Goal: Task Accomplishment & Management: Use online tool/utility

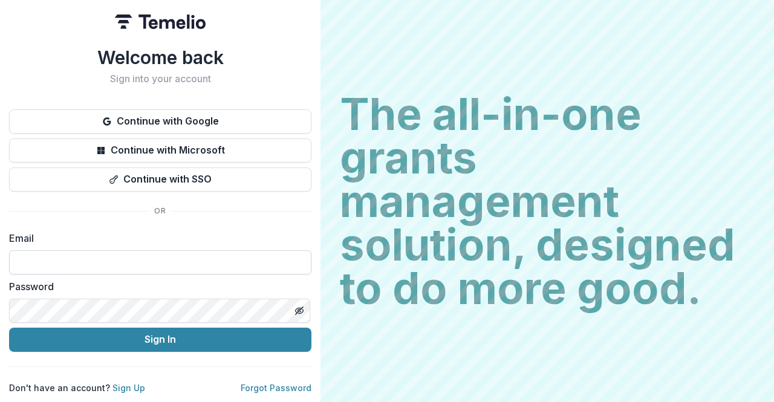
click at [145, 250] on input at bounding box center [160, 262] width 302 height 24
type input "**********"
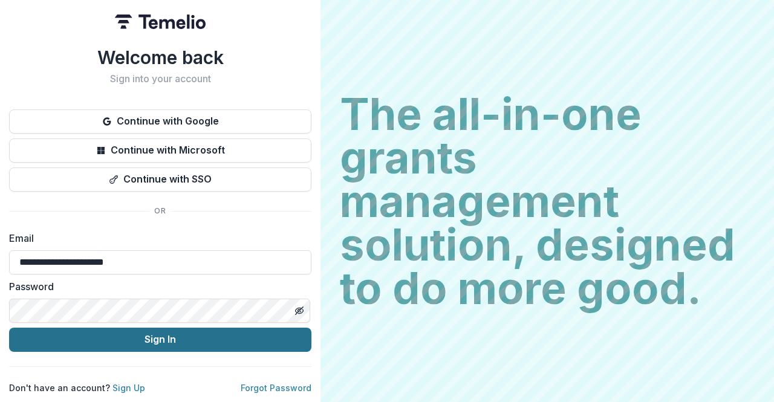
click at [224, 341] on button "Sign In" at bounding box center [160, 340] width 302 height 24
click at [264, 339] on button "Sign In" at bounding box center [160, 340] width 302 height 24
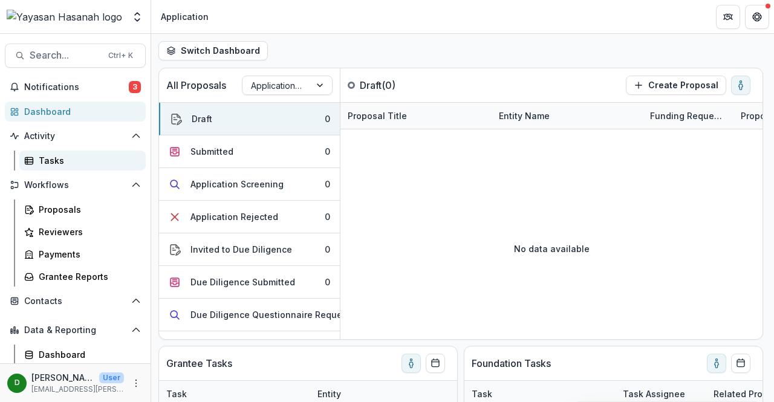
click at [59, 160] on div "Tasks" at bounding box center [87, 160] width 97 height 13
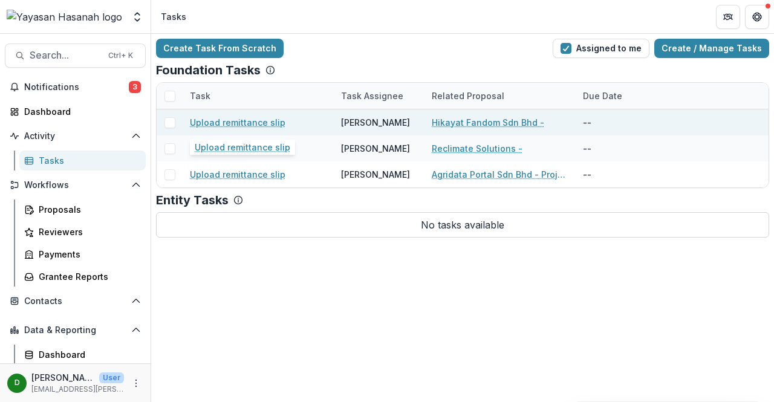
click at [246, 122] on link "Upload remittance slip" at bounding box center [238, 122] width 96 height 13
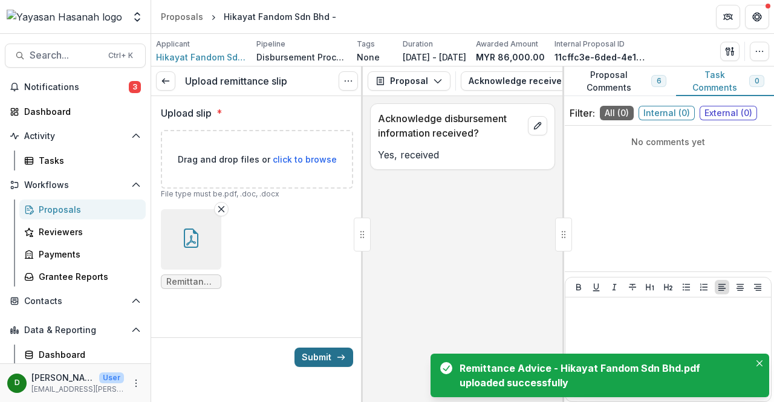
click at [316, 359] on button "Submit" at bounding box center [324, 357] width 59 height 19
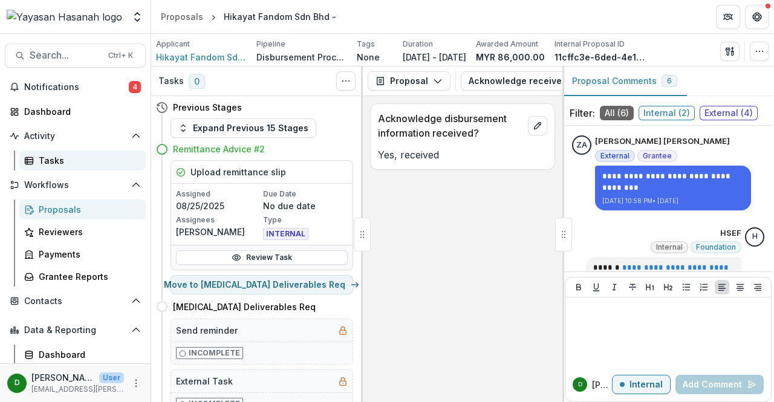
click at [67, 157] on div "Tasks" at bounding box center [87, 160] width 97 height 13
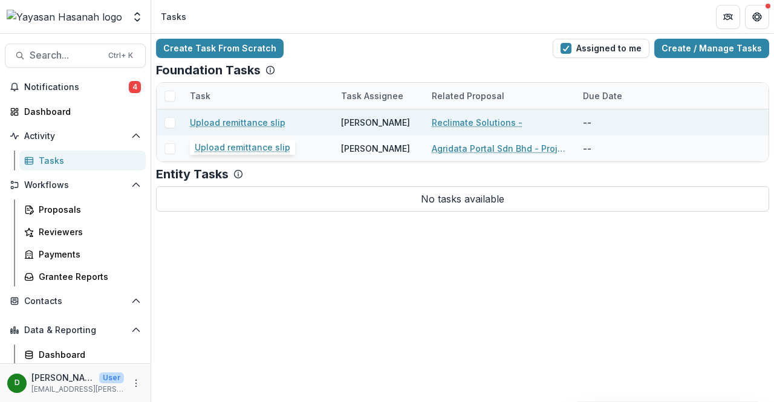
click at [237, 120] on link "Upload remittance slip" at bounding box center [238, 122] width 96 height 13
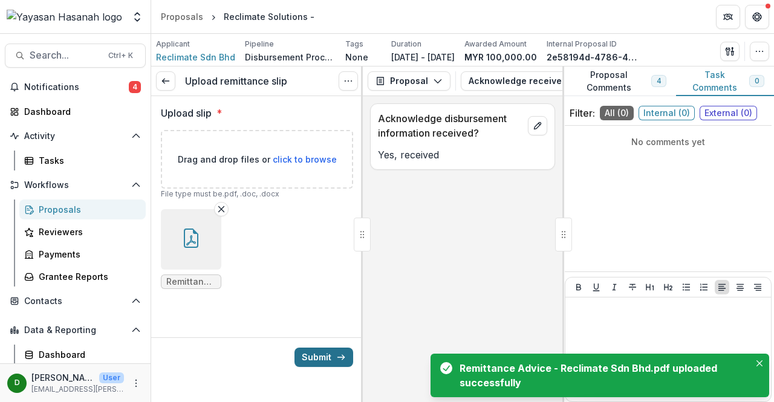
click at [332, 358] on button "Submit" at bounding box center [324, 357] width 59 height 19
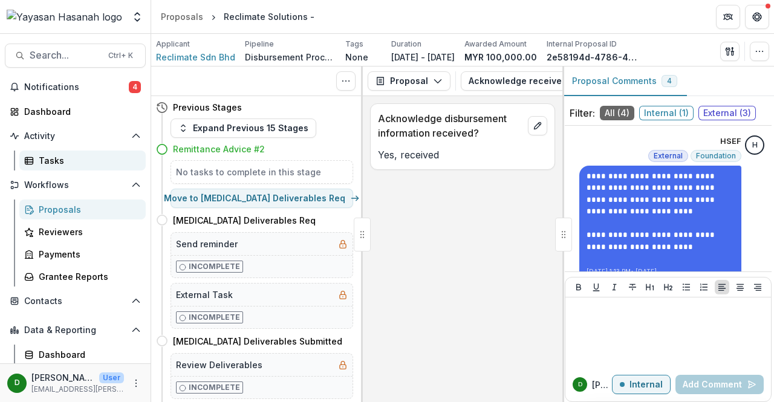
click at [57, 162] on div "Tasks" at bounding box center [87, 160] width 97 height 13
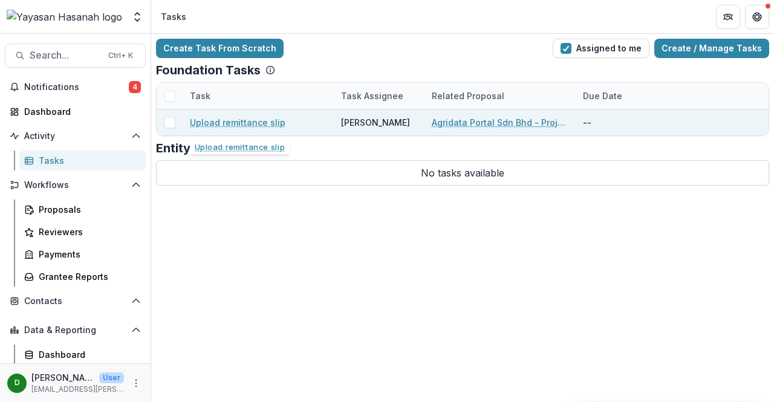
click at [210, 120] on link "Upload remittance slip" at bounding box center [238, 122] width 96 height 13
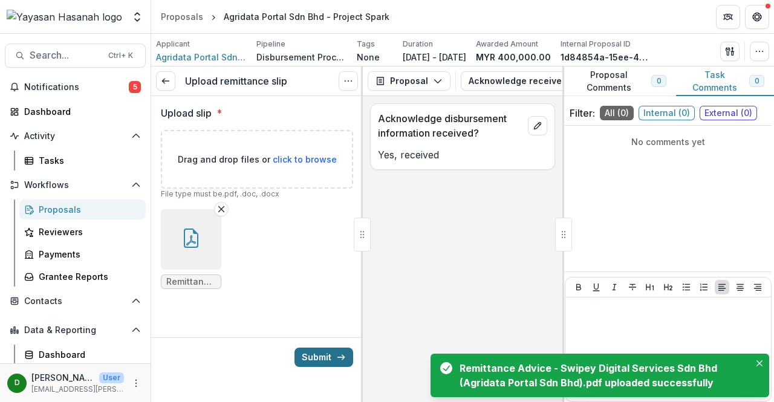
click at [338, 361] on icon "submit" at bounding box center [341, 358] width 10 height 10
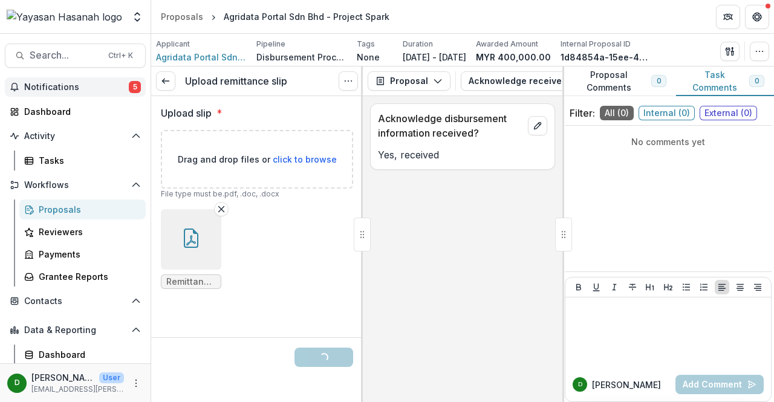
click at [37, 85] on span "Notifications" at bounding box center [76, 87] width 105 height 10
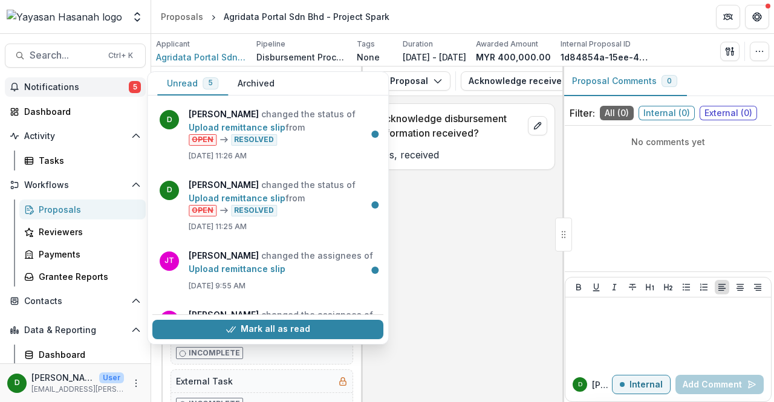
click at [37, 85] on span "Notifications" at bounding box center [76, 87] width 105 height 10
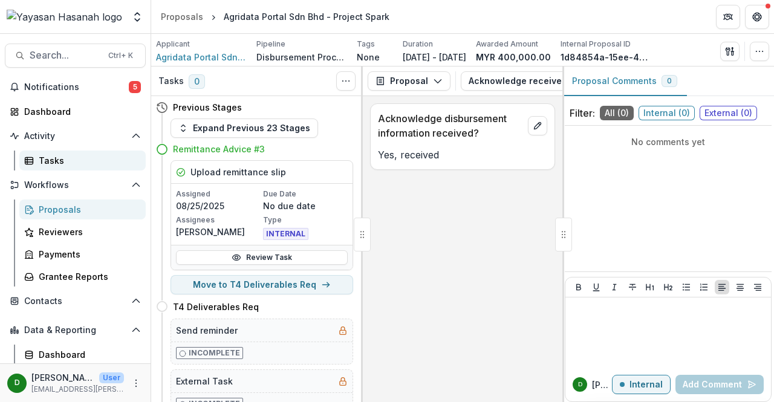
click at [52, 159] on div "Tasks" at bounding box center [87, 160] width 97 height 13
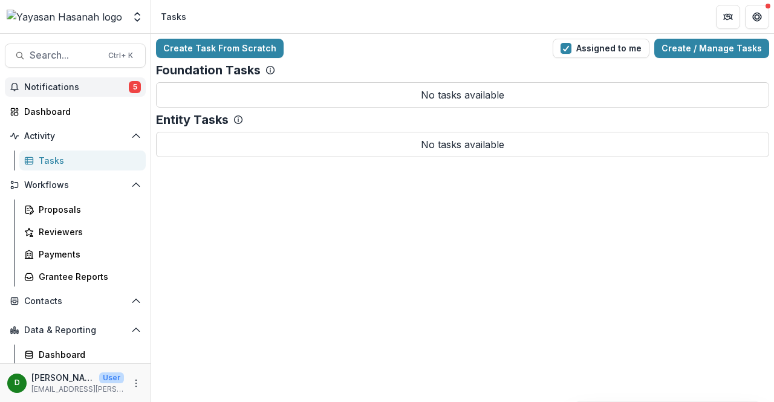
click at [102, 91] on span "Notifications" at bounding box center [76, 87] width 105 height 10
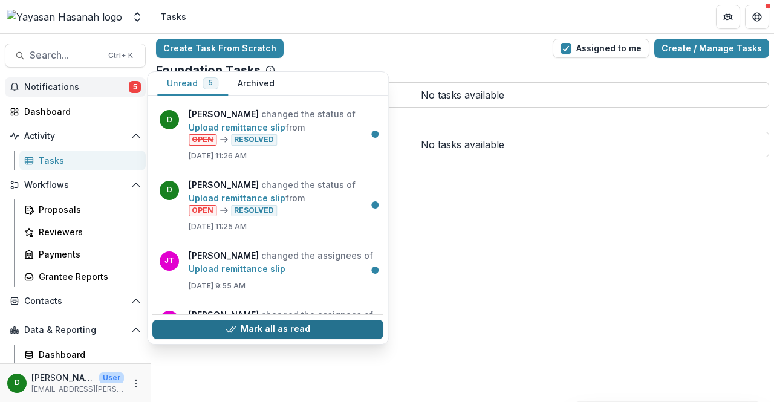
click at [257, 327] on button "Mark all as read" at bounding box center [267, 329] width 231 height 19
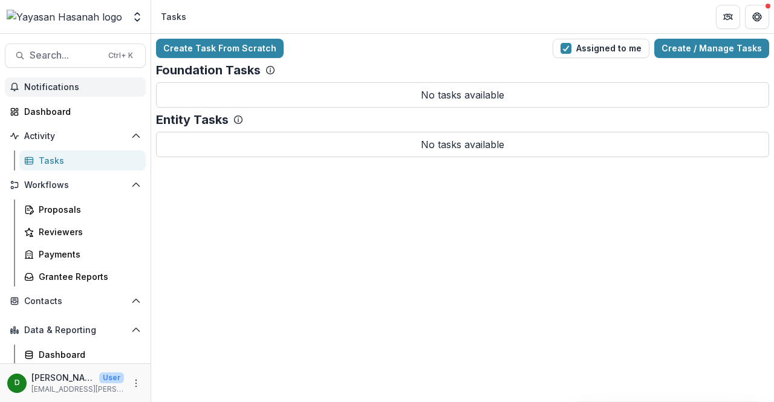
click at [520, 7] on header "Tasks" at bounding box center [462, 16] width 623 height 33
click at [136, 381] on icon "More" at bounding box center [136, 384] width 10 height 10
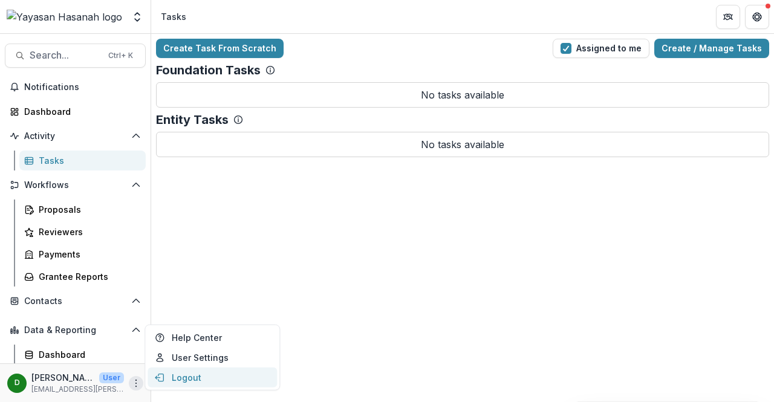
click at [177, 379] on button "Logout" at bounding box center [212, 378] width 129 height 20
